Goal: Task Accomplishment & Management: Use online tool/utility

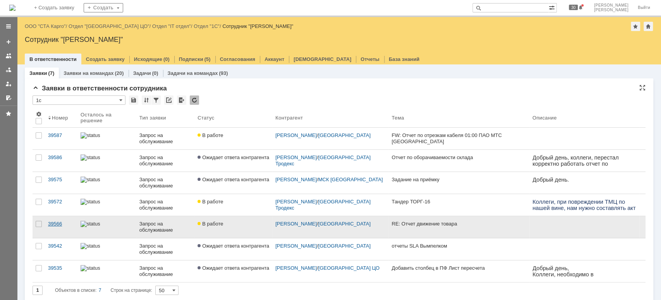
click at [59, 219] on link "39566" at bounding box center [61, 227] width 33 height 22
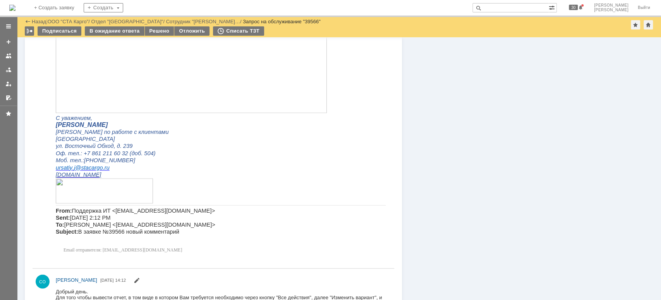
scroll to position [620, 0]
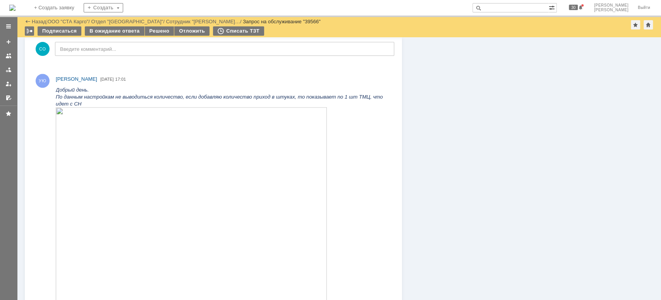
click at [76, 17] on div "Назад | ООО "СТА Карго" / Отдел "Краснодар" / Сотрудник "Урсатий Юлия Геннад… /…" at bounding box center [339, 21] width 629 height 9
click at [76, 19] on link "ООО "СТА Карго"" at bounding box center [68, 22] width 41 height 6
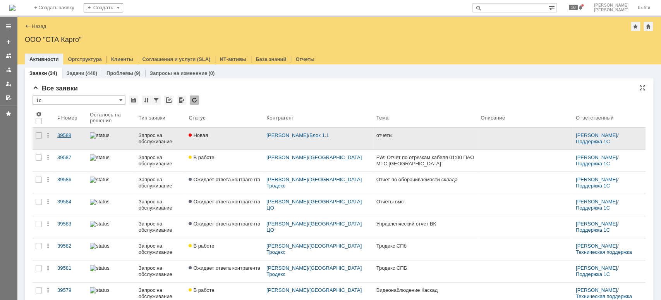
click at [72, 132] on div "39588" at bounding box center [70, 135] width 26 height 6
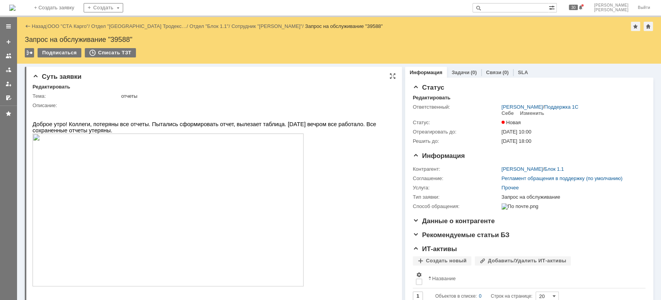
click at [158, 202] on img at bounding box center [168, 209] width 271 height 153
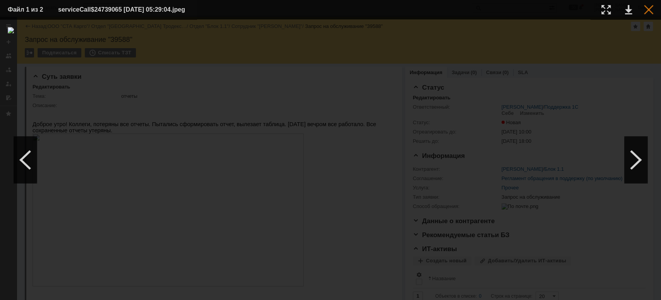
click at [647, 10] on div at bounding box center [648, 9] width 9 height 9
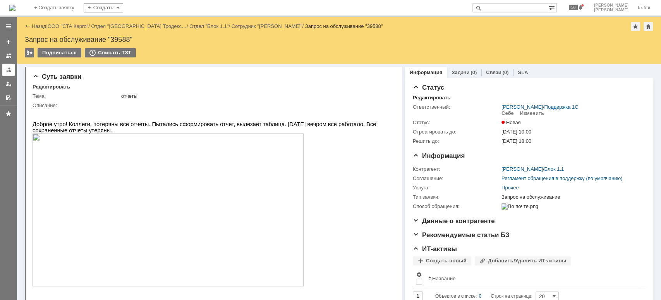
click at [5, 69] on div at bounding box center [8, 70] width 6 height 6
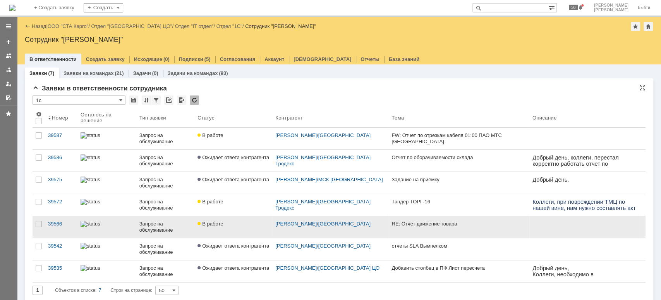
click at [166, 222] on div "Запрос на обслуживание" at bounding box center [165, 226] width 52 height 12
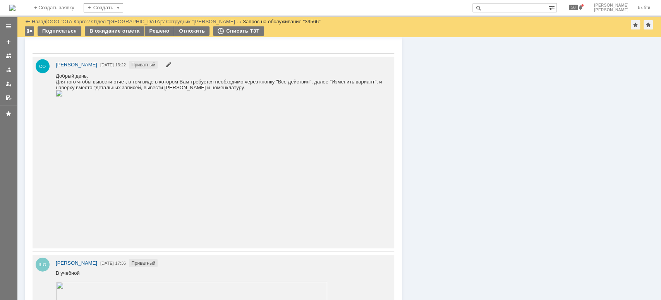
scroll to position [1188, 0]
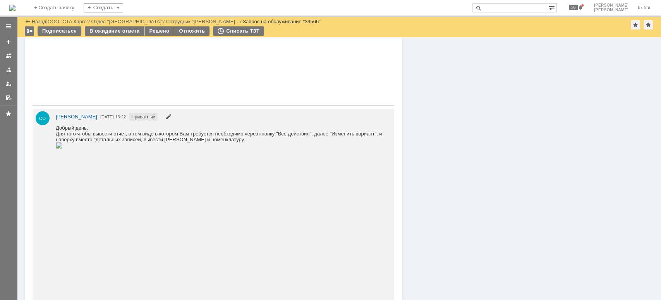
click at [63, 148] on img at bounding box center [59, 145] width 7 height 6
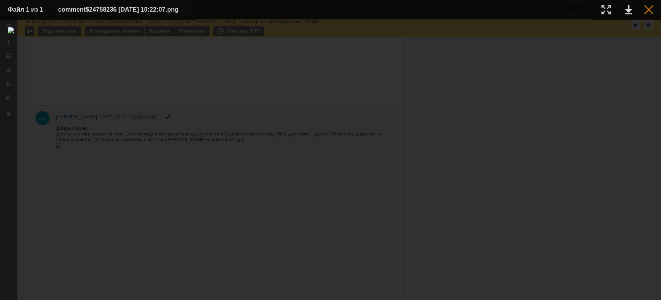
click at [646, 11] on div at bounding box center [648, 9] width 9 height 9
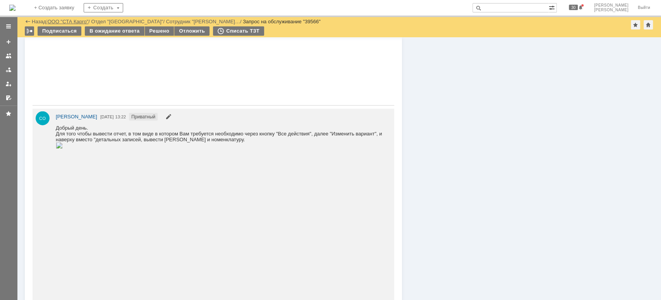
click at [76, 20] on link "ООО "СТА Карго"" at bounding box center [68, 22] width 41 height 6
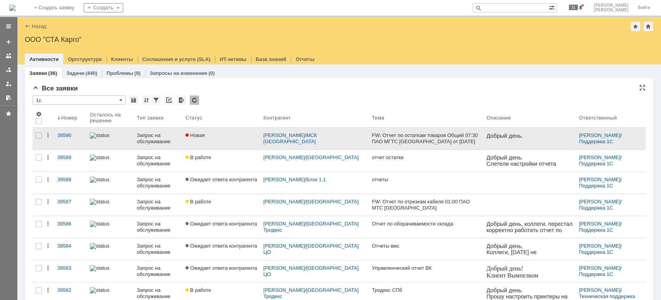
click at [116, 137] on div at bounding box center [110, 135] width 41 height 6
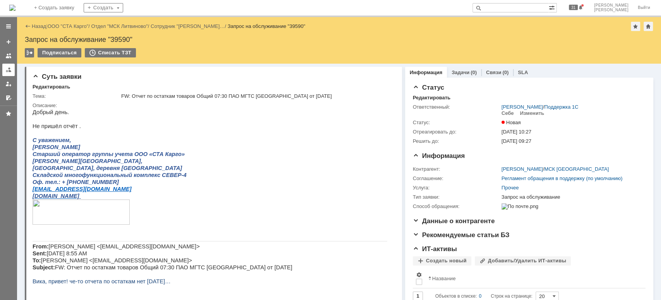
click at [11, 65] on link at bounding box center [8, 70] width 12 height 12
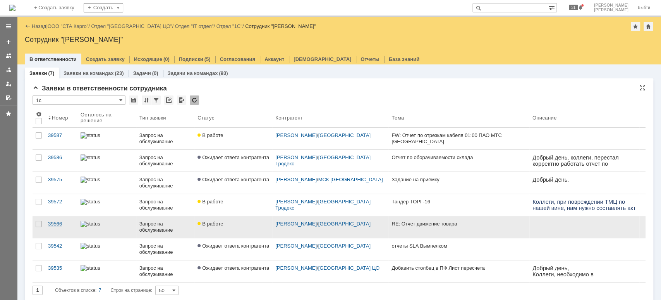
click at [73, 223] on div "39566" at bounding box center [61, 223] width 26 height 6
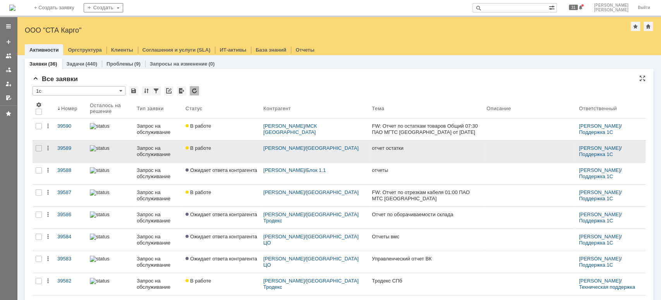
click at [235, 146] on div "В работе" at bounding box center [222, 148] width 72 height 6
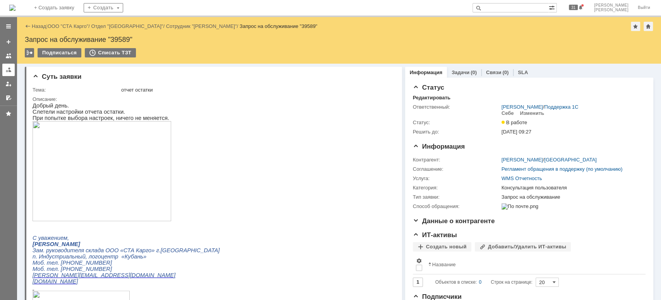
click at [5, 69] on link at bounding box center [8, 70] width 12 height 12
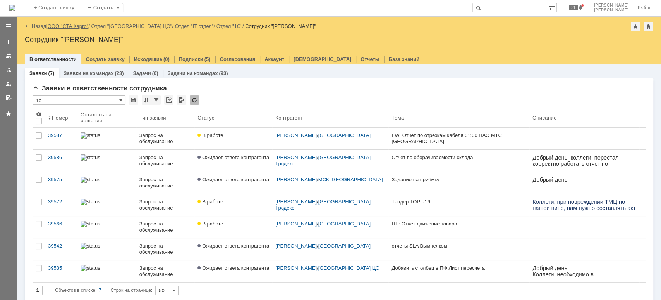
click at [64, 27] on link "ООО "СТА Карго"" at bounding box center [68, 26] width 41 height 6
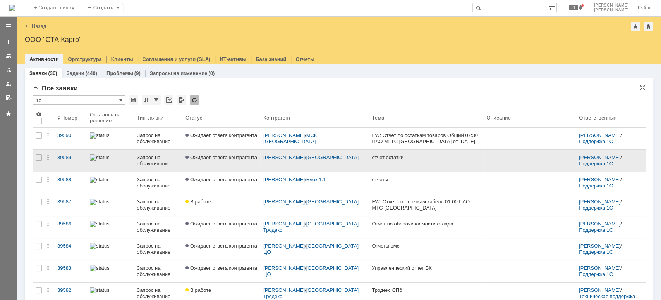
click at [141, 160] on div "Запрос на обслуживание" at bounding box center [158, 160] width 43 height 12
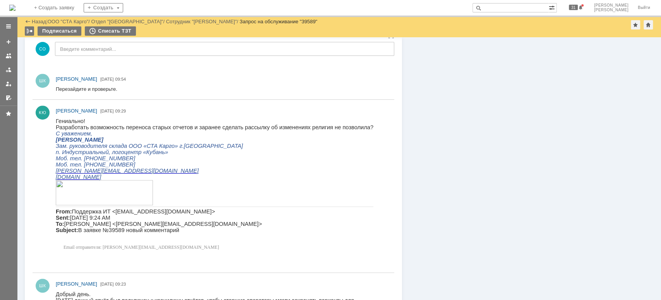
scroll to position [349, 0]
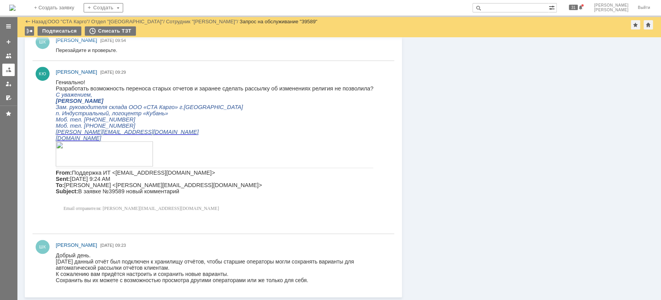
click at [9, 70] on div at bounding box center [8, 70] width 6 height 6
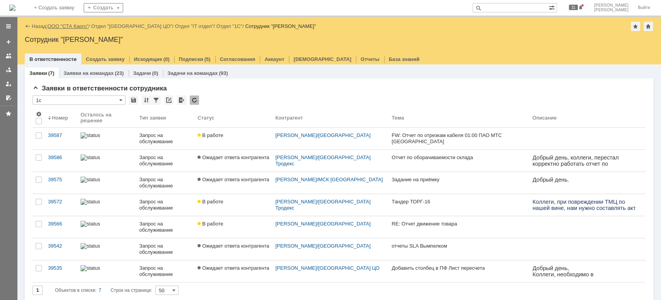
click at [67, 23] on link "ООО "СТА Карго"" at bounding box center [68, 26] width 41 height 6
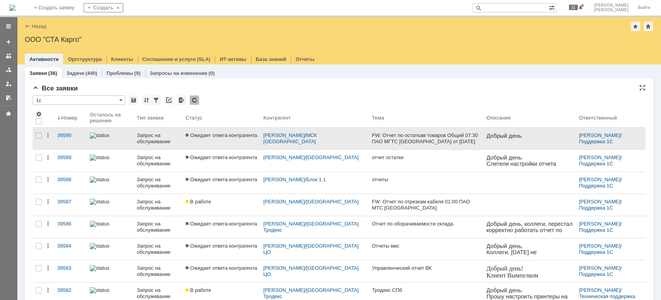
click at [161, 137] on div "Запрос на обслуживание" at bounding box center [158, 138] width 43 height 12
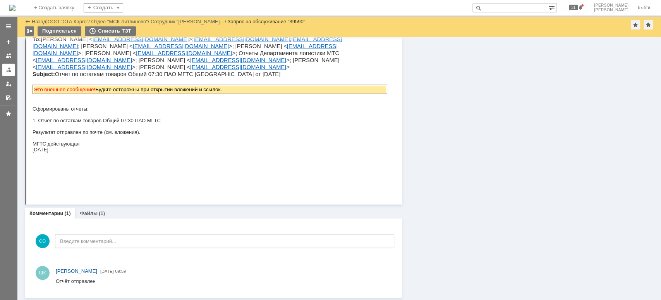
click at [12, 70] on link at bounding box center [8, 70] width 12 height 12
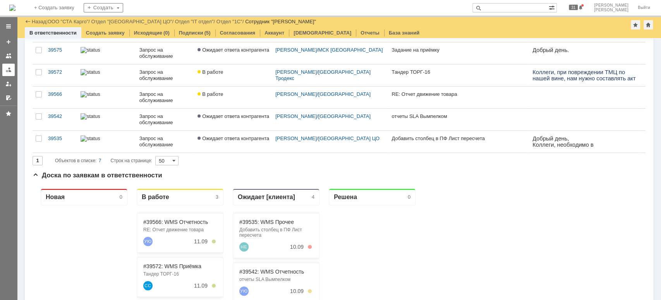
click at [3, 71] on link at bounding box center [8, 70] width 12 height 12
click at [8, 69] on div at bounding box center [8, 70] width 6 height 6
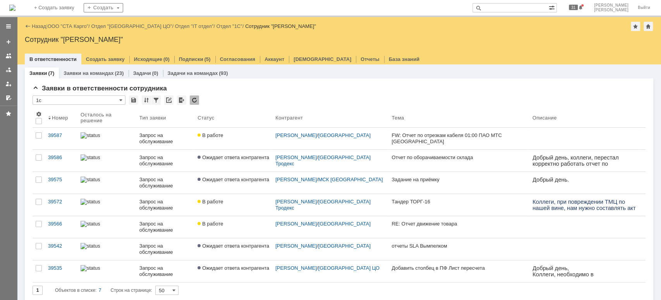
click at [537, 1] on div "На домашнюю + Создать заявку Создать 31 [PERSON_NAME]" at bounding box center [330, 8] width 661 height 17
click at [532, 9] on input "text" at bounding box center [511, 7] width 76 height 9
paste input "39591"
type input "39591"
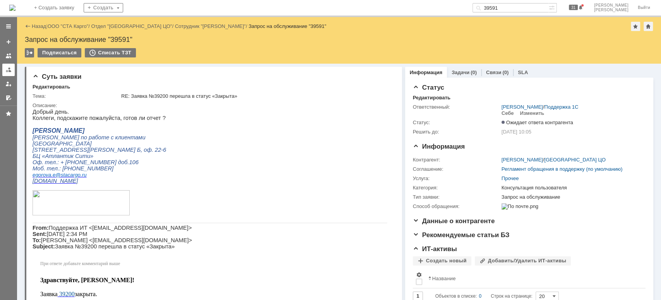
click at [3, 73] on link at bounding box center [8, 70] width 12 height 12
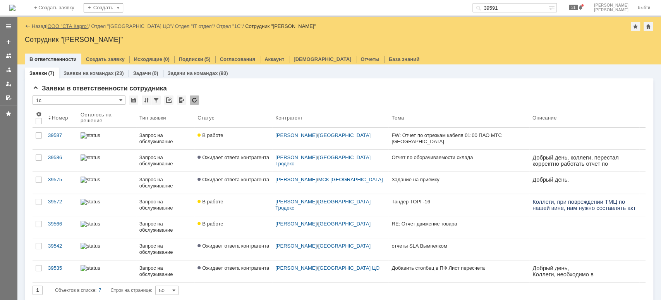
click at [78, 26] on link "ООО "СТА Карго"" at bounding box center [68, 26] width 41 height 6
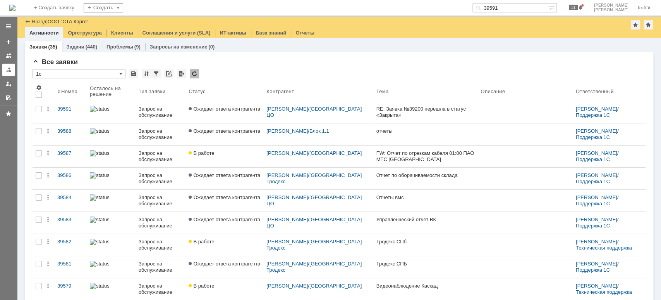
click at [6, 70] on div at bounding box center [8, 70] width 6 height 6
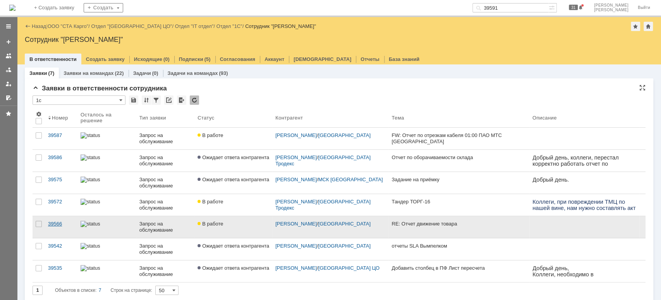
click at [57, 222] on div "39566" at bounding box center [61, 223] width 26 height 6
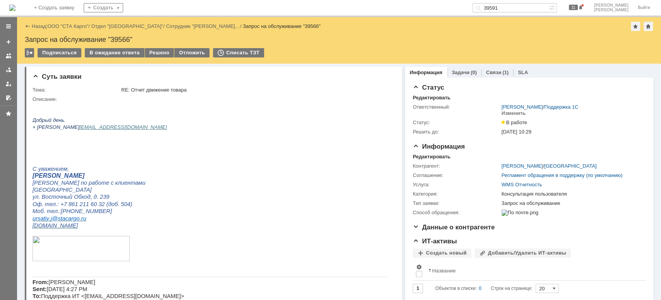
click at [119, 38] on div "Запрос на обслуживание "39566"" at bounding box center [339, 40] width 629 height 8
copy div "39566"
click at [5, 68] on div at bounding box center [8, 70] width 6 height 6
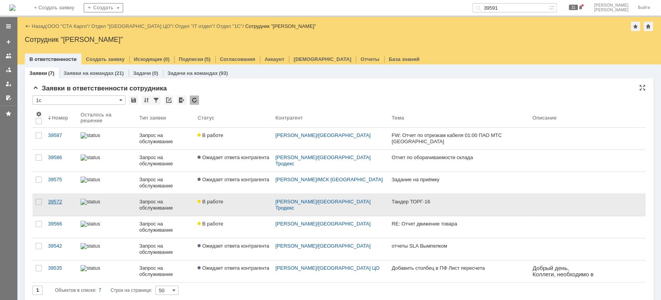
click at [62, 203] on div "39572" at bounding box center [61, 201] width 26 height 6
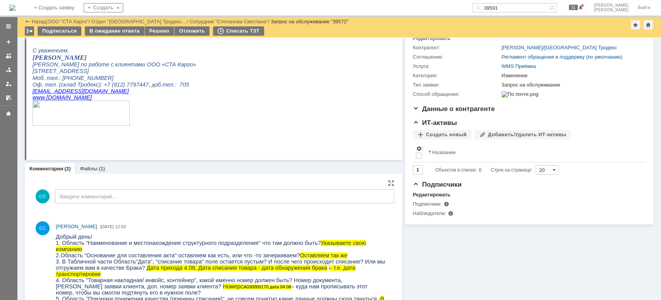
scroll to position [125, 0]
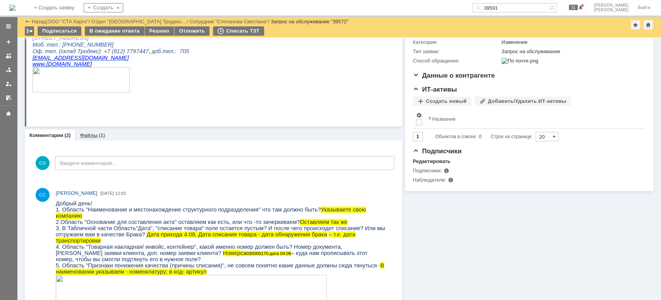
click at [89, 135] on link "Файлы" at bounding box center [89, 135] width 18 height 6
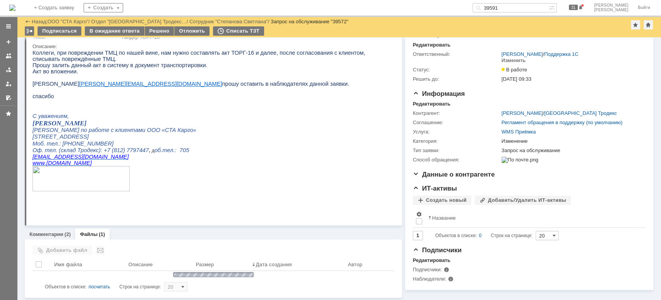
scroll to position [46, 0]
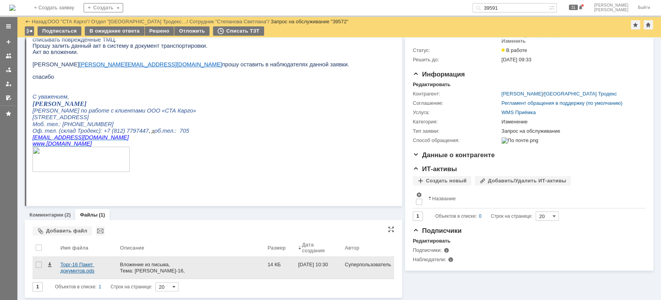
click at [87, 268] on div "Торг-16 Пакет докумнтов.ods" at bounding box center [86, 267] width 53 height 12
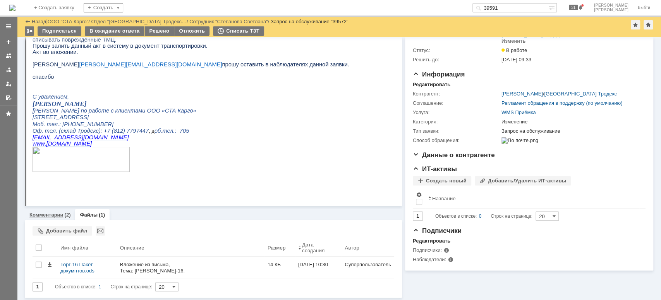
click at [46, 213] on link "Комментарии" at bounding box center [46, 215] width 34 height 6
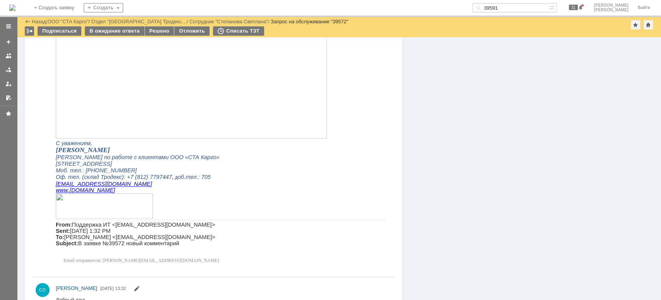
scroll to position [435, 0]
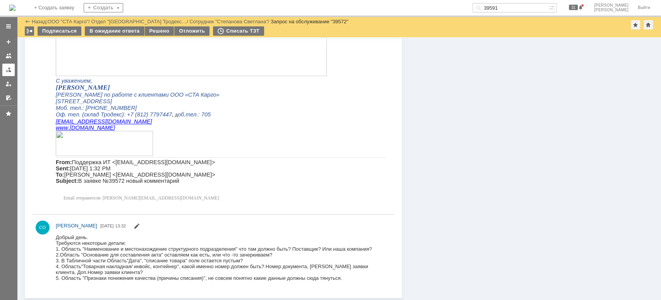
click at [2, 71] on link at bounding box center [8, 70] width 12 height 12
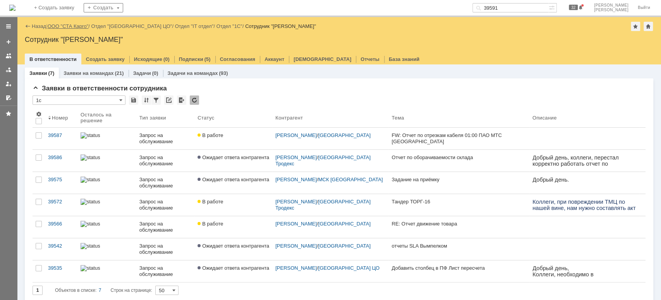
click at [76, 25] on link "ООО "СТА Карго"" at bounding box center [68, 26] width 41 height 6
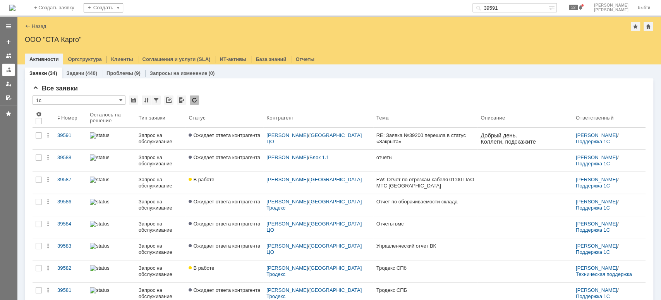
click at [11, 67] on div at bounding box center [8, 70] width 6 height 6
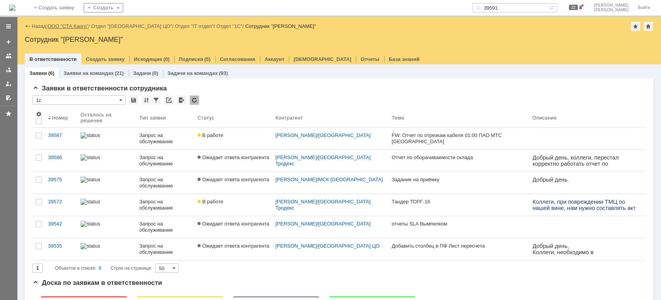
click at [71, 28] on link "ООО "СТА Карго"" at bounding box center [68, 26] width 41 height 6
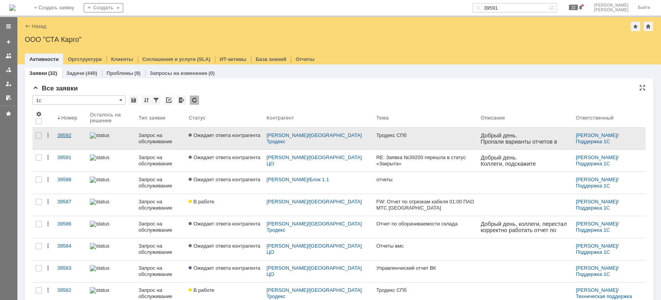
click at [78, 139] on link "39592" at bounding box center [70, 138] width 33 height 22
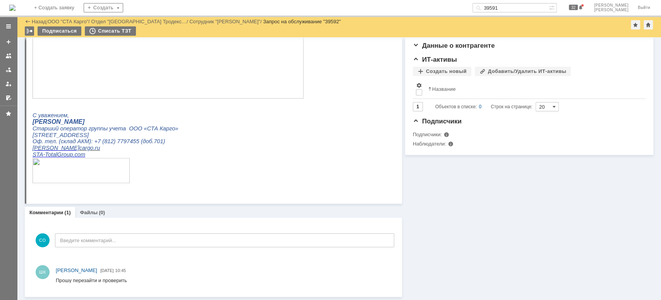
scroll to position [148, 0]
click at [5, 67] on div at bounding box center [8, 70] width 6 height 6
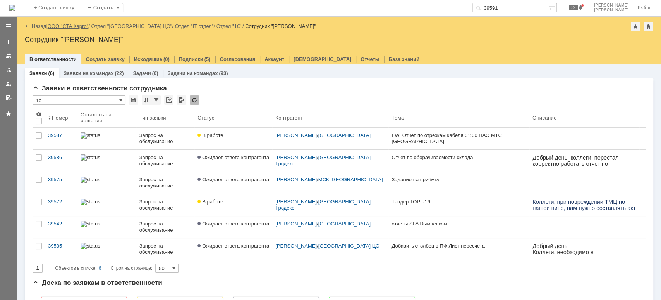
click at [81, 24] on link "ООО "СТА Карго"" at bounding box center [68, 26] width 41 height 6
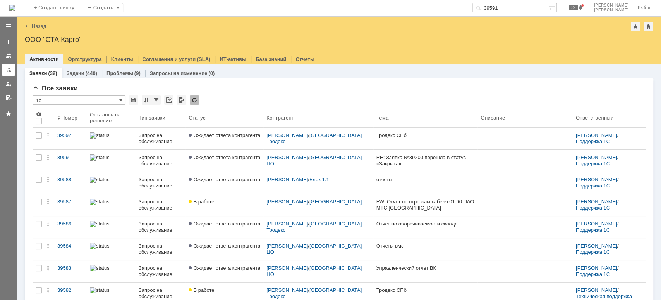
click at [5, 71] on div at bounding box center [8, 70] width 6 height 6
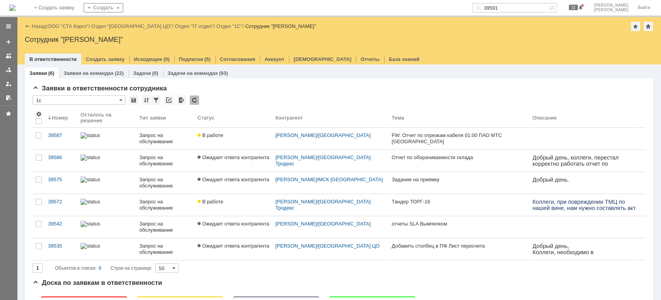
click at [0, 73] on div at bounding box center [8, 61] width 17 height 85
click at [81, 26] on link "ООО "СТА Карго"" at bounding box center [68, 26] width 41 height 6
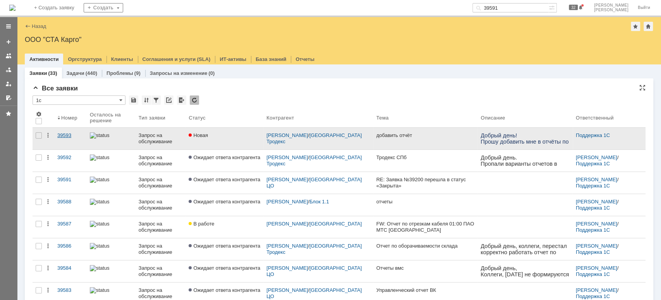
click at [71, 132] on div "39593" at bounding box center [70, 135] width 26 height 6
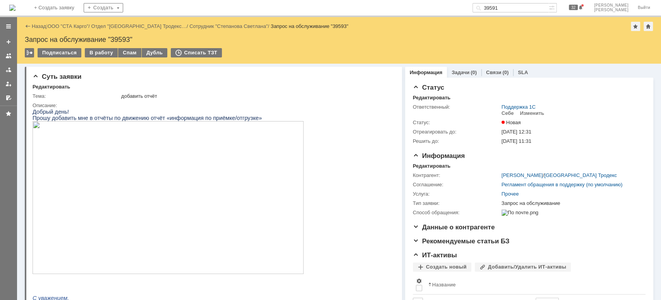
click at [138, 175] on img at bounding box center [168, 197] width 271 height 153
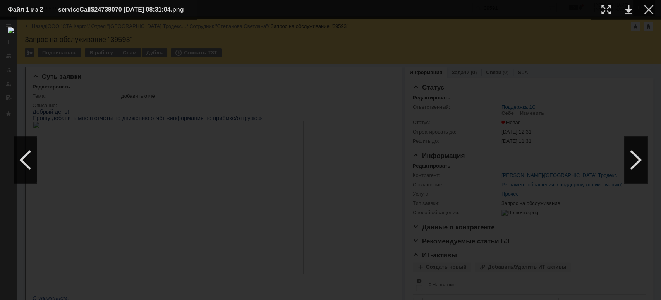
drag, startPoint x: 653, startPoint y: 10, endPoint x: 648, endPoint y: 12, distance: 5.5
click at [652, 10] on div at bounding box center [648, 9] width 9 height 9
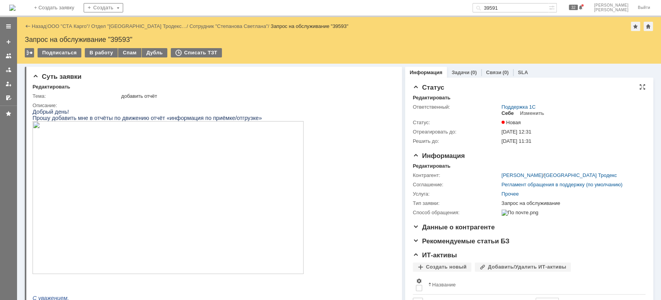
click at [502, 112] on div "Себе" at bounding box center [508, 113] width 12 height 6
click at [103, 47] on div "Назад | ООО "СТА Карго" / Отдел "[GEOGRAPHIC_DATA] Тродекс… / Сотрудник "[PERSO…" at bounding box center [339, 40] width 644 height 46
click at [103, 56] on div "В работу" at bounding box center [101, 52] width 33 height 9
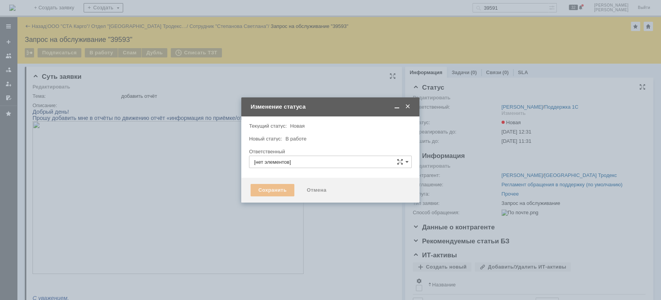
type input "[PERSON_NAME]"
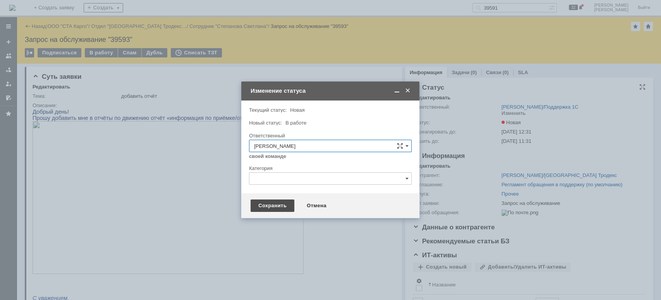
click at [266, 206] on div "Сохранить" at bounding box center [273, 205] width 44 height 12
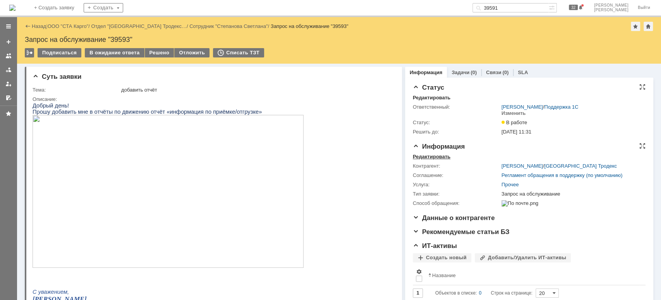
click at [425, 158] on div "Редактировать" at bounding box center [432, 156] width 38 height 6
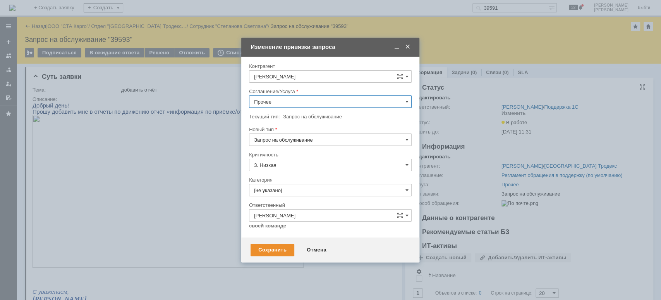
click at [282, 104] on input "Прочее" at bounding box center [330, 101] width 163 height 12
click at [306, 178] on span "WMS Отчетность" at bounding box center [330, 178] width 153 height 6
type input "WMS Отчетность"
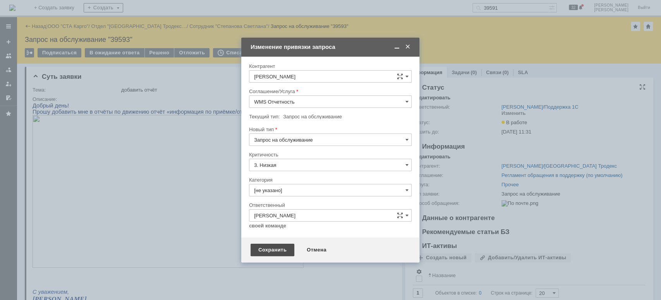
click at [279, 247] on div "Сохранить" at bounding box center [273, 249] width 44 height 12
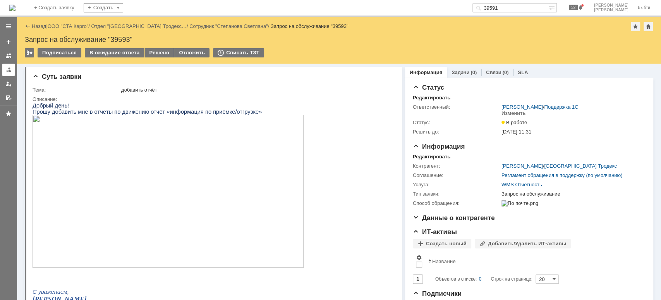
click at [7, 69] on div at bounding box center [8, 70] width 6 height 6
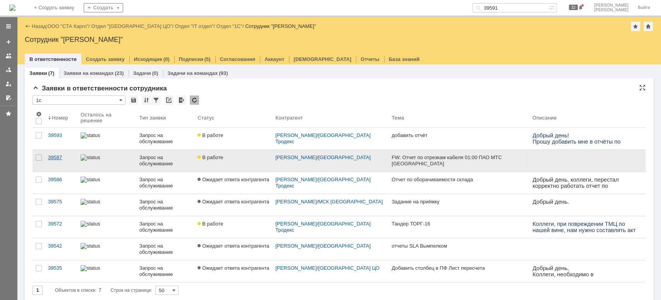
click at [66, 156] on div "39587" at bounding box center [61, 157] width 26 height 6
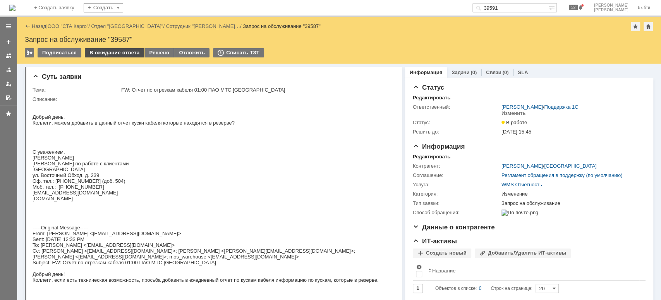
click at [128, 56] on div "В ожидание ответа" at bounding box center [114, 52] width 59 height 9
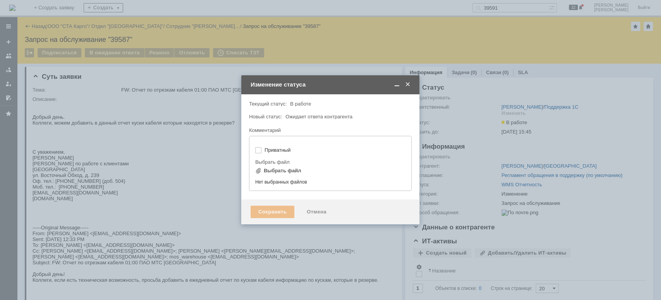
type input "[не указано]"
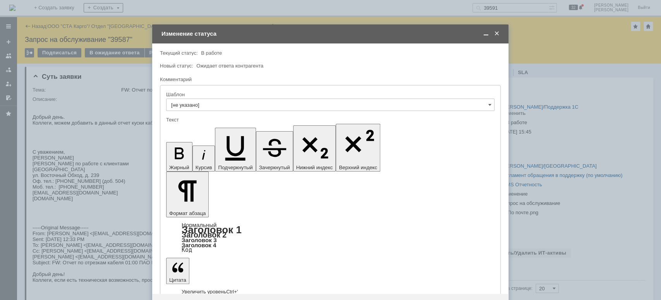
click at [167, 299] on div "Сохранить" at bounding box center [184, 306] width 44 height 12
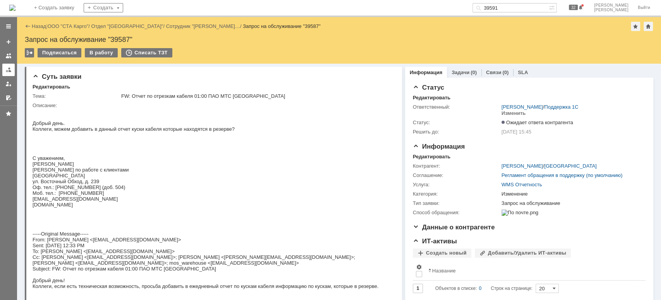
click at [5, 69] on link at bounding box center [8, 70] width 12 height 12
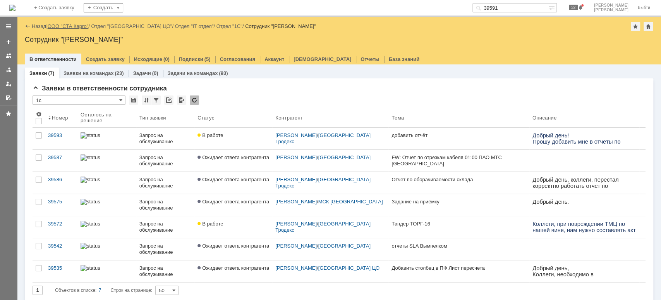
click at [81, 24] on link "ООО "СТА Карго"" at bounding box center [68, 26] width 41 height 6
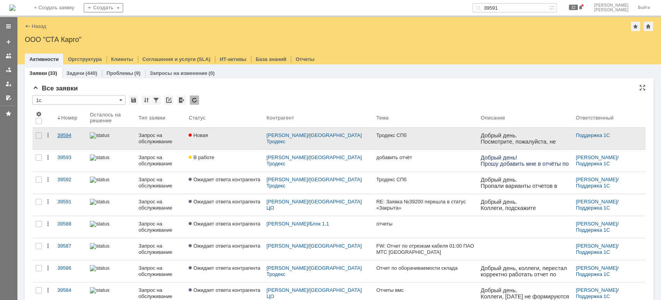
click at [73, 137] on div "39594" at bounding box center [70, 135] width 26 height 6
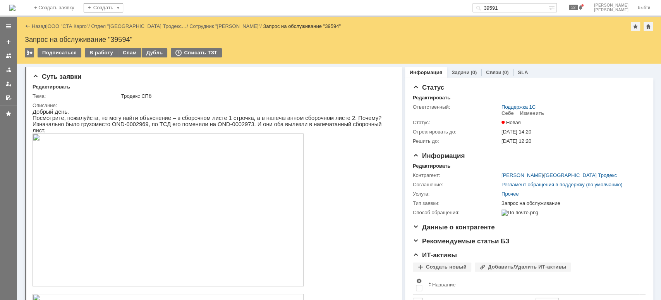
click at [189, 203] on img at bounding box center [168, 209] width 271 height 153
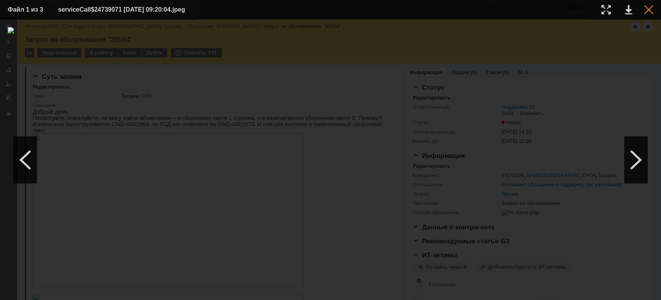
click at [645, 13] on div at bounding box center [648, 9] width 9 height 9
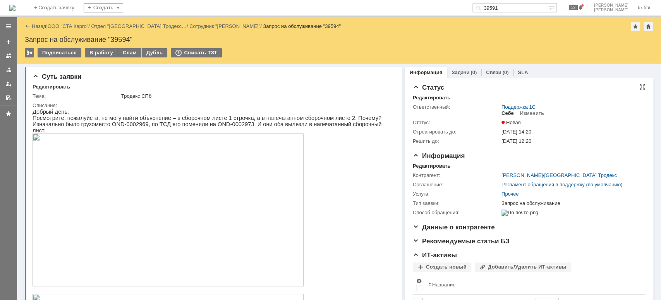
click at [502, 112] on div "Себе" at bounding box center [508, 113] width 12 height 6
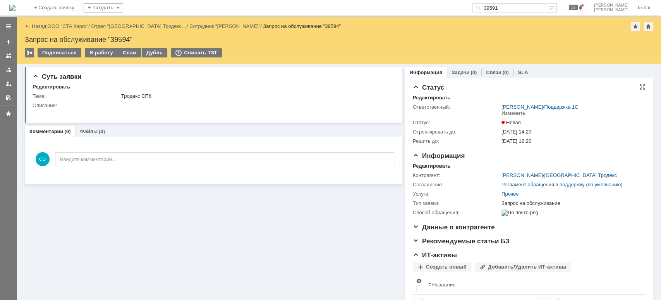
click at [104, 57] on td "В работу" at bounding box center [101, 53] width 33 height 10
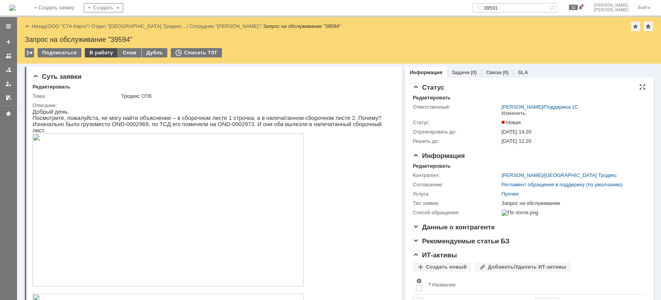
click at [102, 55] on div "В работу" at bounding box center [101, 52] width 33 height 9
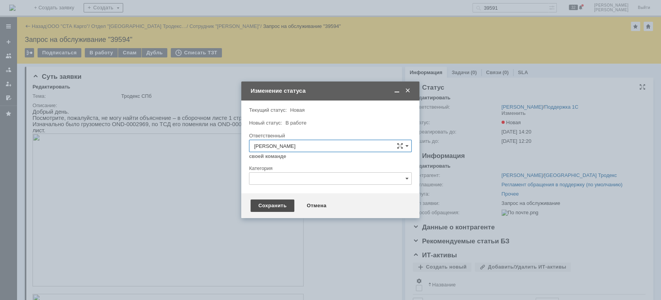
click at [271, 203] on div "Сохранить" at bounding box center [273, 205] width 44 height 12
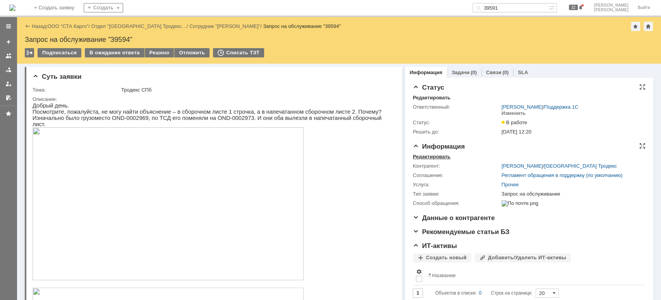
click at [437, 155] on div "Редактировать" at bounding box center [432, 156] width 38 height 6
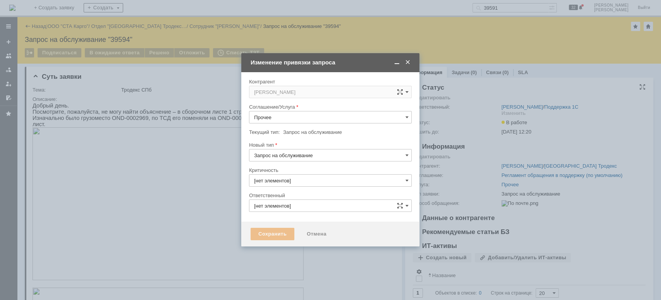
type input "[PERSON_NAME]"
type input "3. Низкая"
type input "[не указано]"
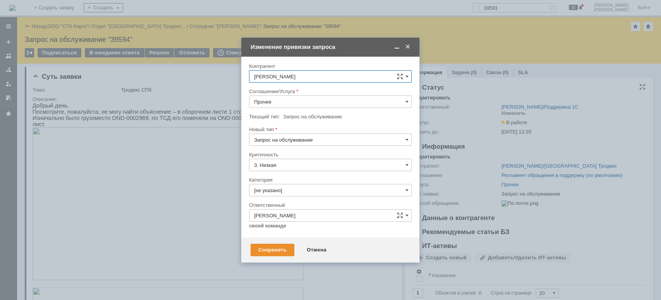
click at [315, 98] on input "Прочее" at bounding box center [330, 101] width 163 height 12
click at [305, 202] on div "[не указано] Регламент обращения в поддержку (по умолчанию) 1C:Зарплата и Управ…" at bounding box center [331, 228] width 162 height 690
click at [302, 203] on div "WMS Сборка" at bounding box center [331, 209] width 162 height 12
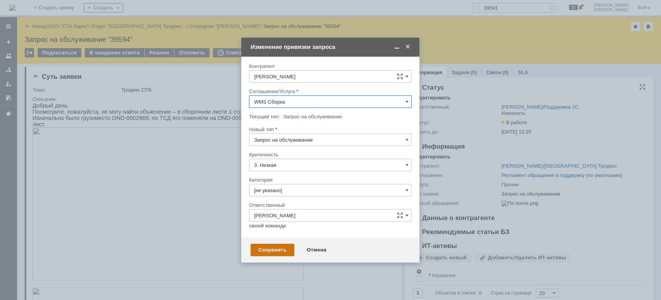
type input "WMS Сборка"
click at [284, 245] on div "Сохранить" at bounding box center [273, 249] width 44 height 12
